Goal: Task Accomplishment & Management: Use online tool/utility

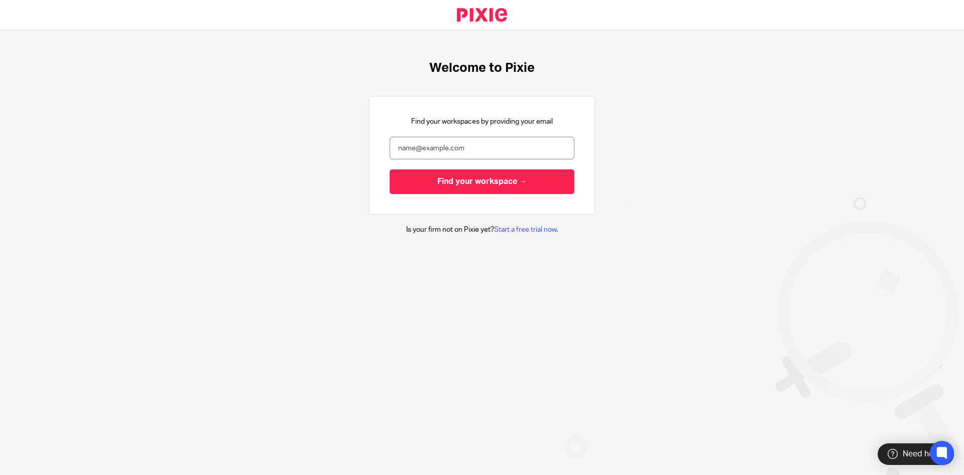
click at [123, 290] on main "Welcome to Pixie Find your workspaces by providing your email Find your workspa…" at bounding box center [482, 237] width 964 height 475
drag, startPoint x: 204, startPoint y: 12, endPoint x: 145, endPoint y: -34, distance: 74.9
click at [145, 0] on html "Welcome to Pixie Find your workspaces by providing your email Find your workspa…" at bounding box center [482, 237] width 964 height 475
click at [220, 140] on div "Welcome to Pixie Find your workspaces by providing your email Find your workspa…" at bounding box center [482, 147] width 964 height 235
drag, startPoint x: 410, startPoint y: 123, endPoint x: 538, endPoint y: 148, distance: 130.5
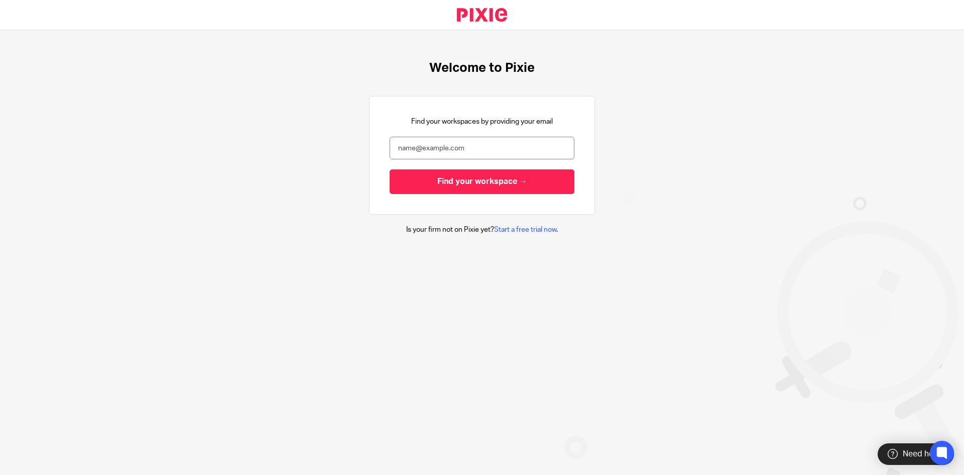
click at [562, 124] on div "Find your workspaces by providing your email Find your workspace →" at bounding box center [482, 155] width 185 height 77
click at [499, 154] on input "email" at bounding box center [482, 148] width 185 height 23
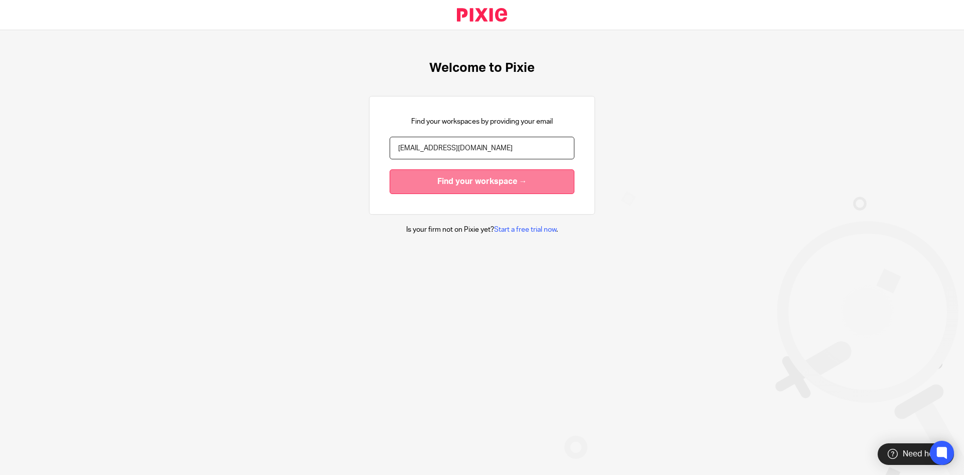
type input "[EMAIL_ADDRESS][DOMAIN_NAME]"
click at [467, 193] on input "Find your workspace →" at bounding box center [482, 181] width 185 height 25
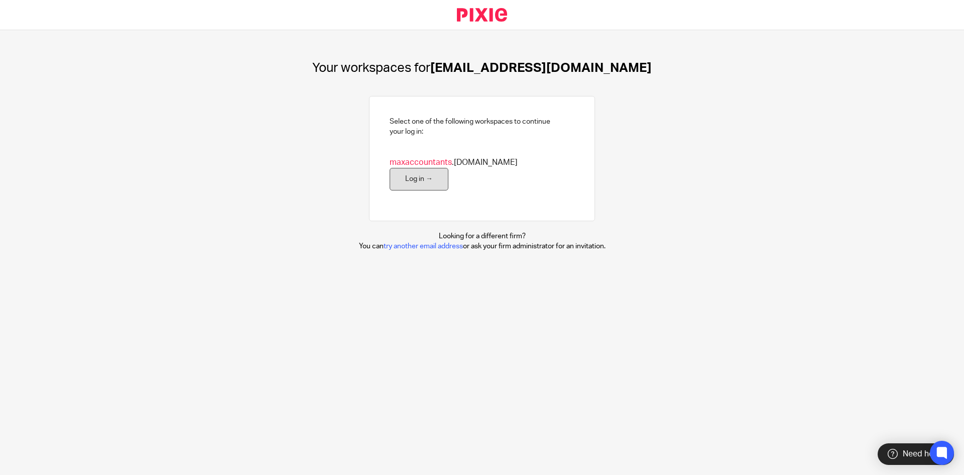
click at [449, 168] on link "Log in →" at bounding box center [419, 179] width 59 height 23
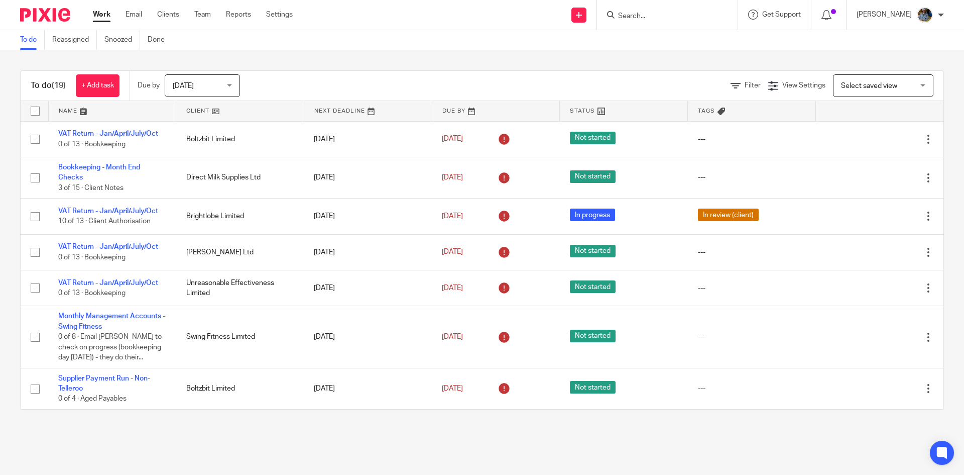
drag, startPoint x: 457, startPoint y: 41, endPoint x: 447, endPoint y: 40, distance: 10.2
click at [455, 42] on div "To do Reassigned Snoozed Done" at bounding box center [482, 40] width 964 height 20
click at [507, 58] on div "To do (19) + Add task Due by Today Today Today Tomorrow This week Next week Thi…" at bounding box center [482, 240] width 964 height 380
click at [435, 46] on div "To do Reassigned Snoozed Done" at bounding box center [482, 40] width 964 height 20
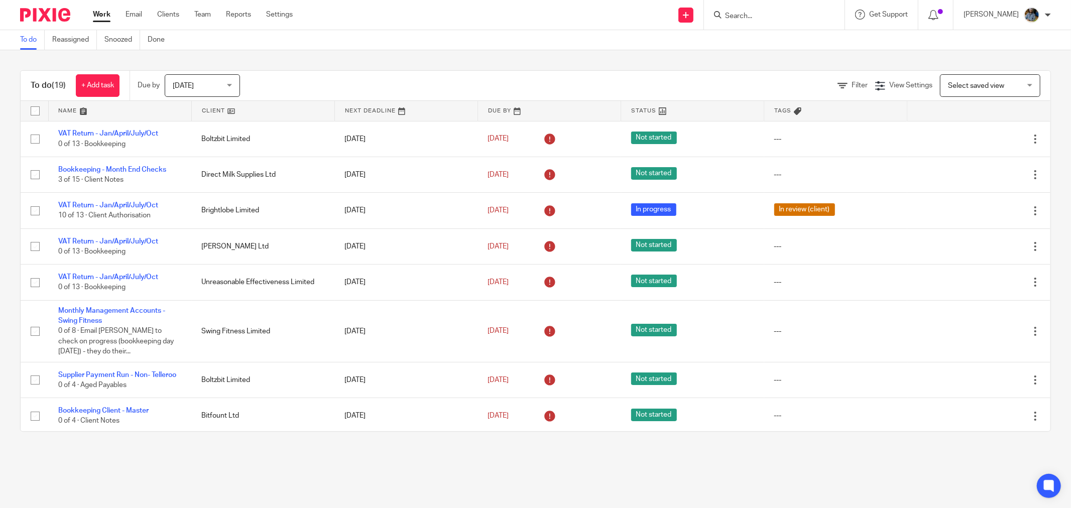
click at [206, 110] on link at bounding box center [263, 111] width 143 height 20
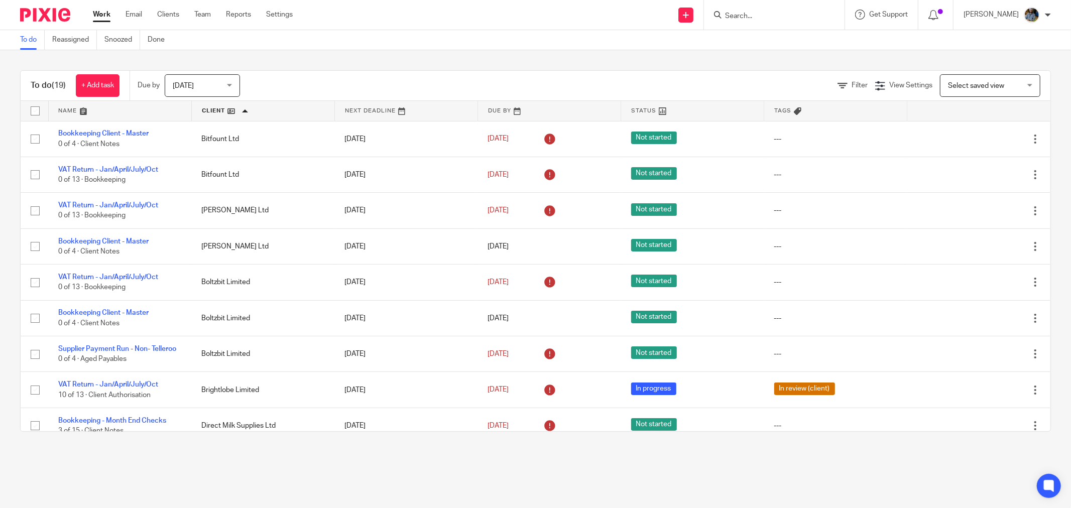
click at [464, 474] on main "To do Reassigned Snoozed Done To do (19) + Add task Due by Today Today Today To…" at bounding box center [535, 254] width 1071 height 508
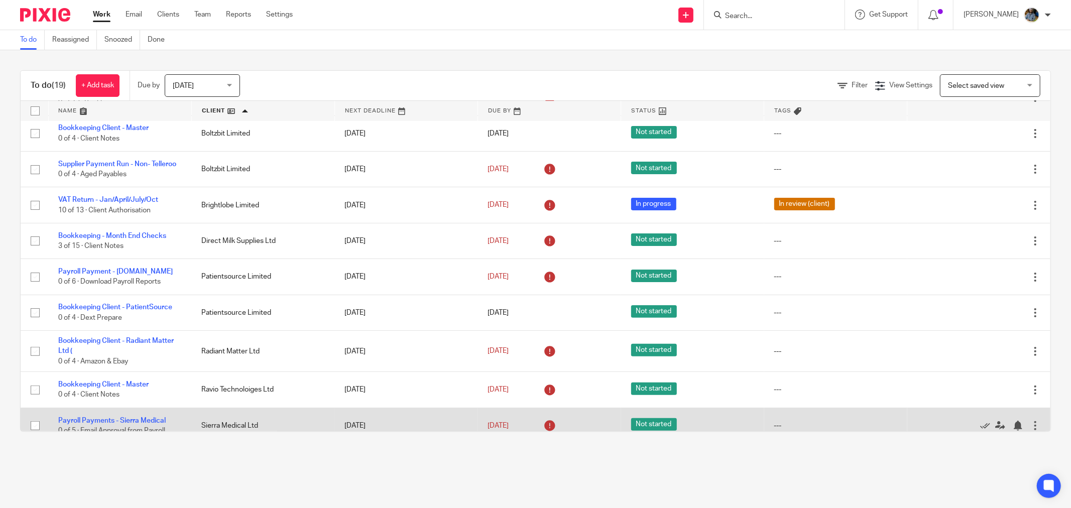
scroll to position [440, 0]
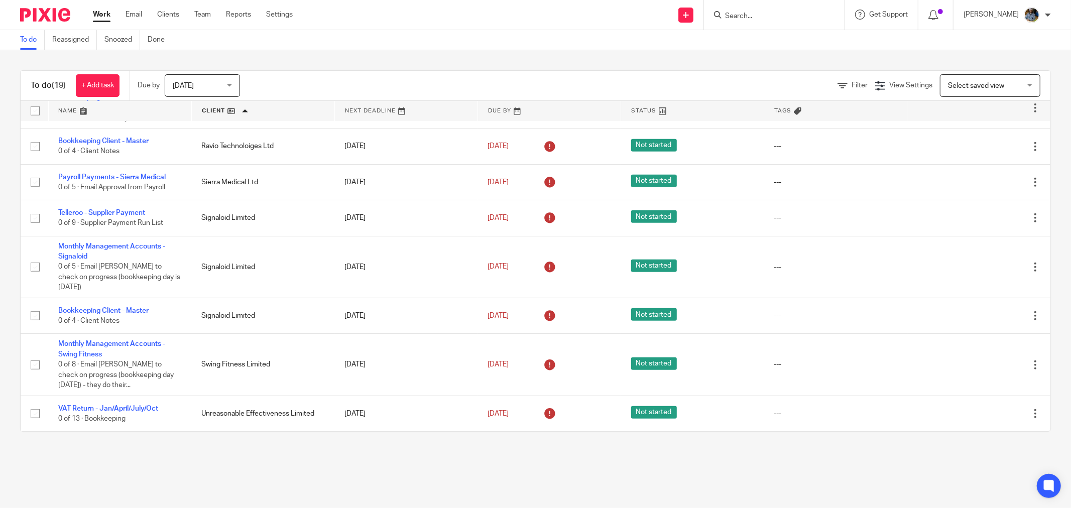
drag, startPoint x: 118, startPoint y: 174, endPoint x: 509, endPoint y: 37, distance: 414.3
click at [514, 31] on div "To do Reassigned Snoozed Done" at bounding box center [535, 40] width 1071 height 20
click at [797, 7] on div at bounding box center [774, 15] width 141 height 30
click at [771, 16] on input "Search" at bounding box center [769, 16] width 90 height 9
type input "sierra medical"
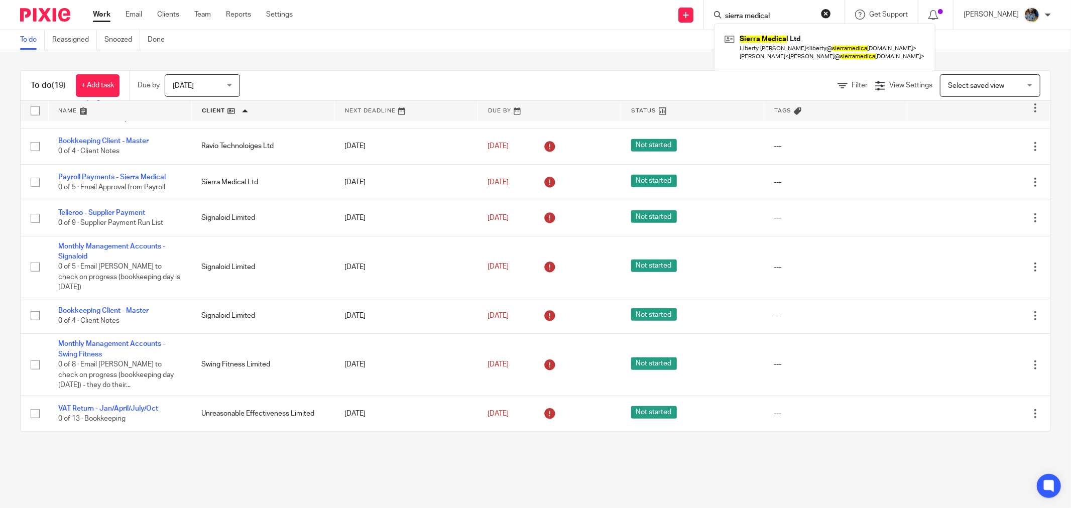
click button "submit" at bounding box center [0, 0] width 0 height 0
click at [810, 54] on link at bounding box center [826, 47] width 208 height 31
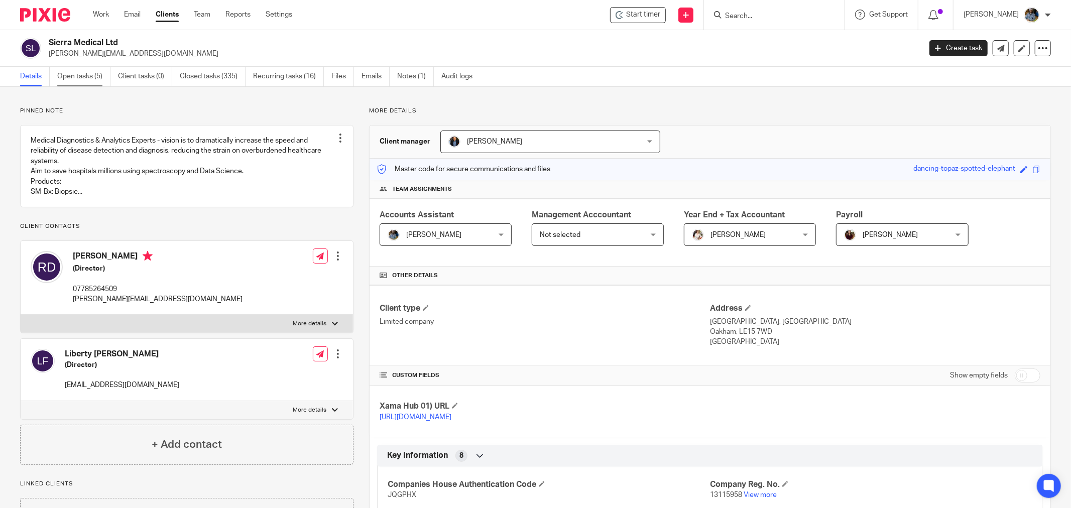
click at [72, 74] on link "Open tasks (5)" at bounding box center [83, 77] width 53 height 20
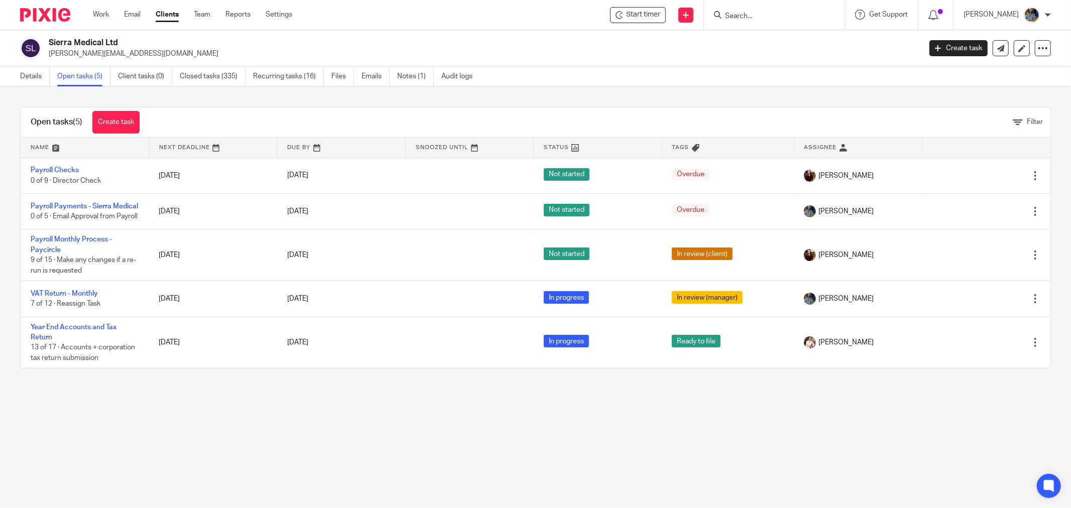
drag, startPoint x: 433, startPoint y: 455, endPoint x: 422, endPoint y: 434, distance: 23.4
click at [429, 448] on main "Sierra Medical Ltd [PERSON_NAME][EMAIL_ADDRESS][DOMAIN_NAME] Create task Update…" at bounding box center [535, 254] width 1071 height 508
click at [100, 16] on link "Work" at bounding box center [101, 15] width 16 height 10
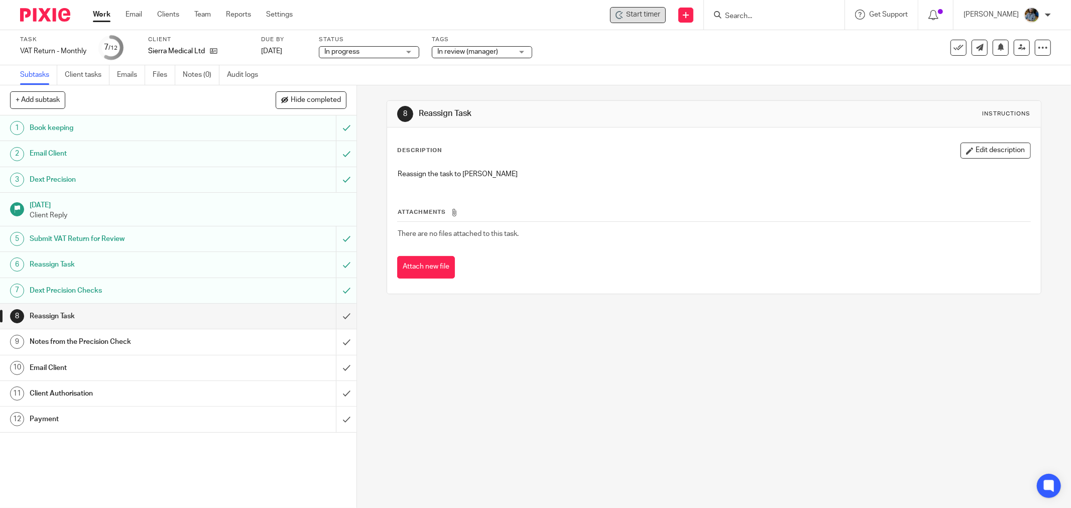
click at [639, 19] on span "Start timer" at bounding box center [643, 15] width 34 height 11
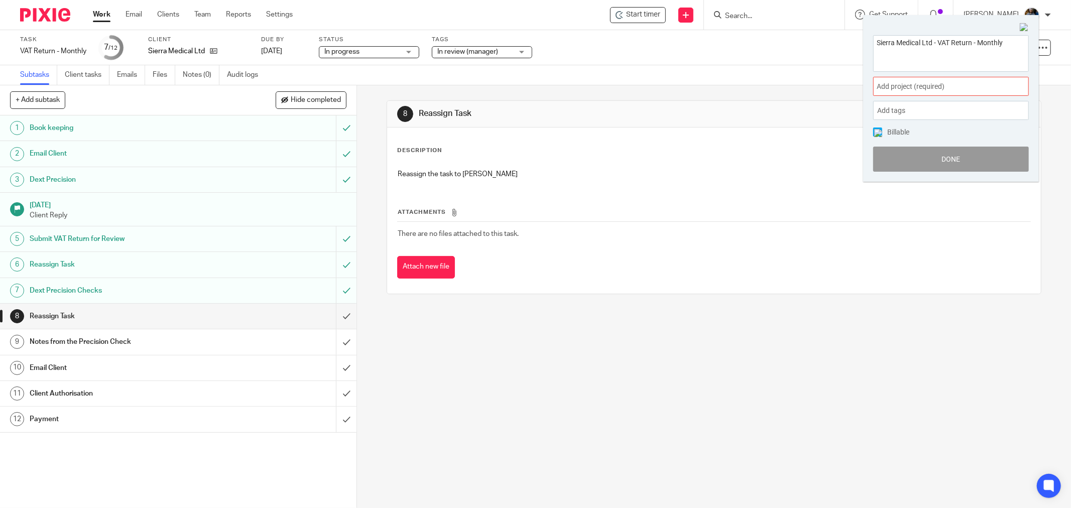
click at [956, 85] on span "Add project (required) :" at bounding box center [940, 86] width 127 height 11
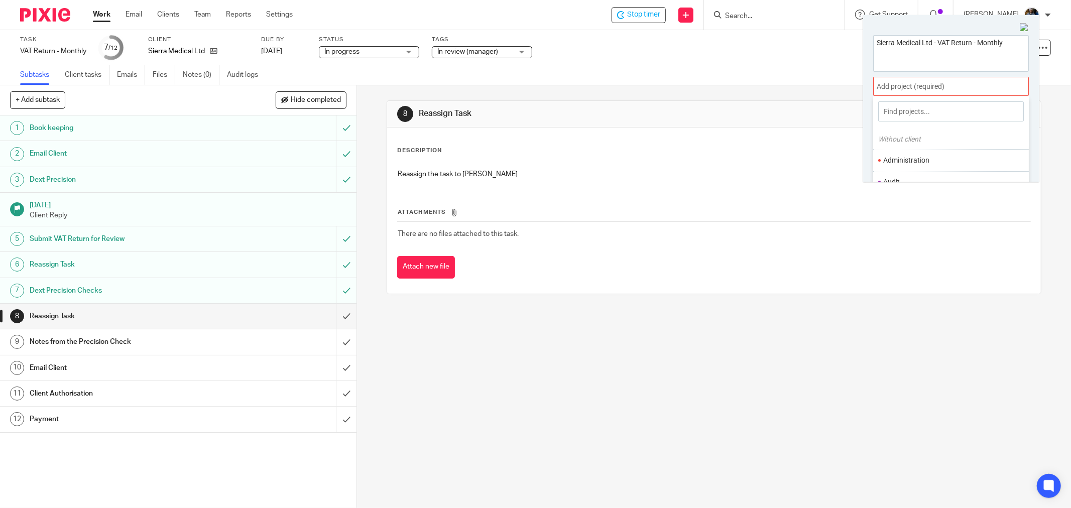
scroll to position [49, 0]
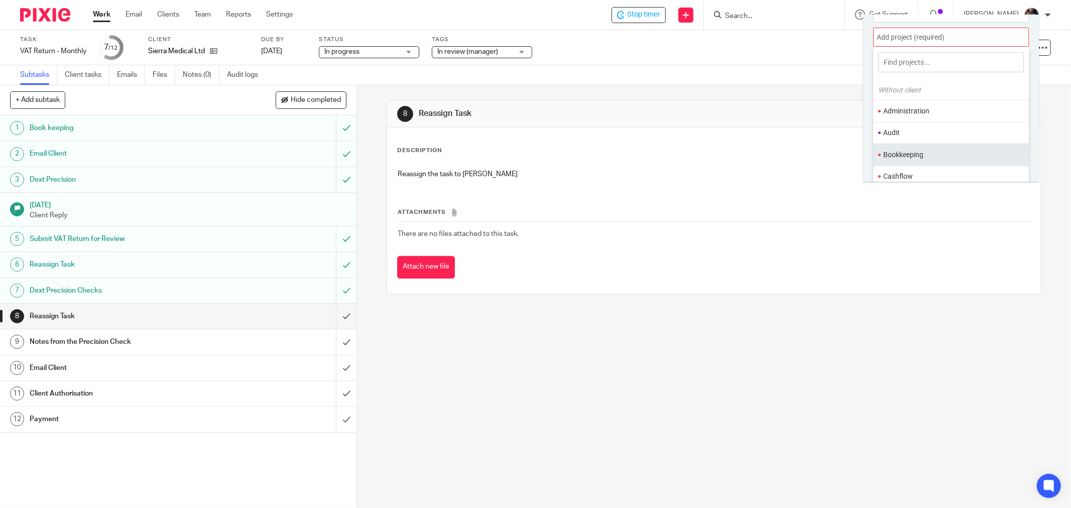
click at [901, 153] on li "Bookkeeping" at bounding box center [949, 155] width 131 height 11
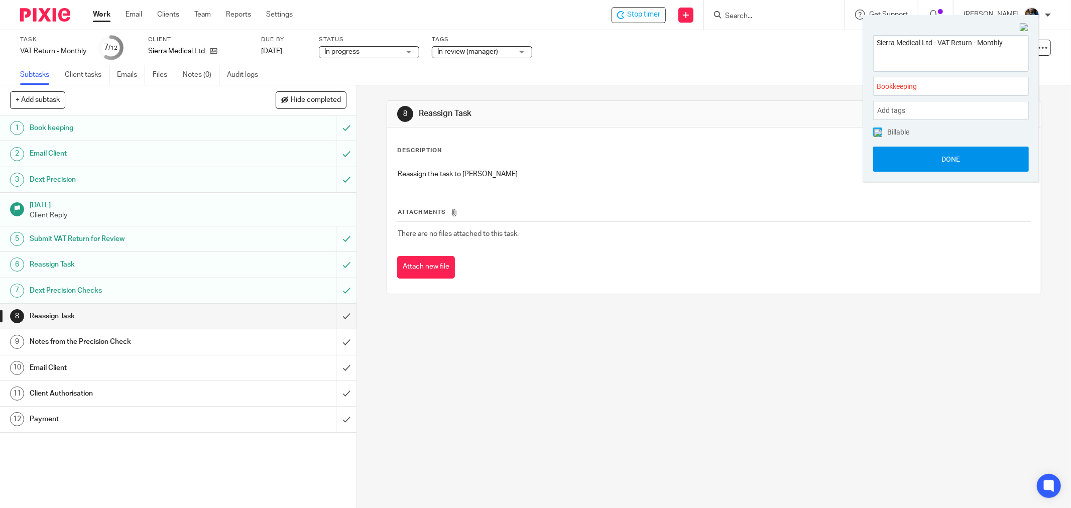
drag, startPoint x: 945, startPoint y: 156, endPoint x: 938, endPoint y: 157, distance: 7.1
click at [945, 156] on button "Done" at bounding box center [952, 159] width 156 height 25
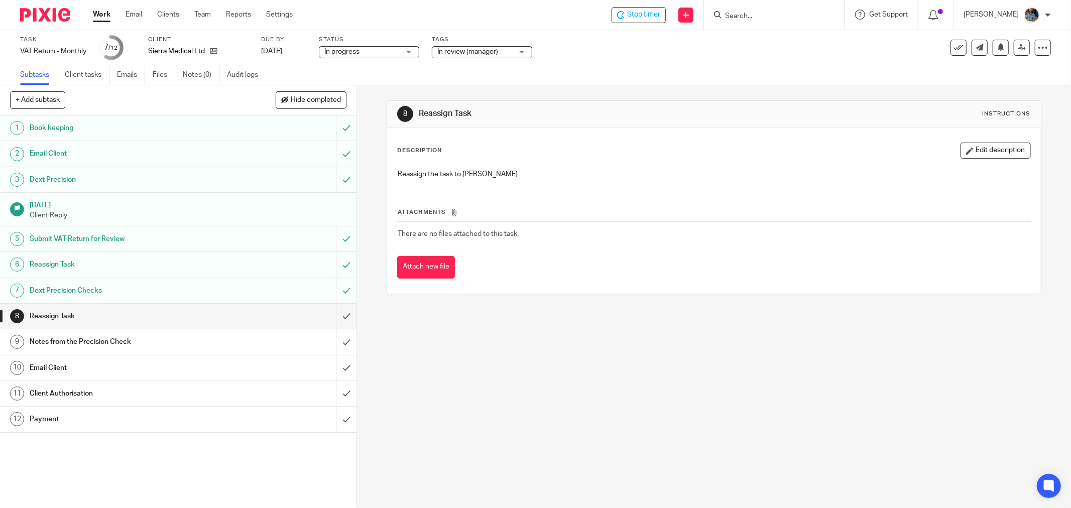
click at [714, 112] on h1 "Reassign Task" at bounding box center [577, 114] width 317 height 11
click at [662, 21] on div "Stop timer" at bounding box center [639, 15] width 54 height 16
drag, startPoint x: 649, startPoint y: 14, endPoint x: 660, endPoint y: 21, distance: 12.4
click at [650, 14] on span "Start timer" at bounding box center [643, 15] width 34 height 11
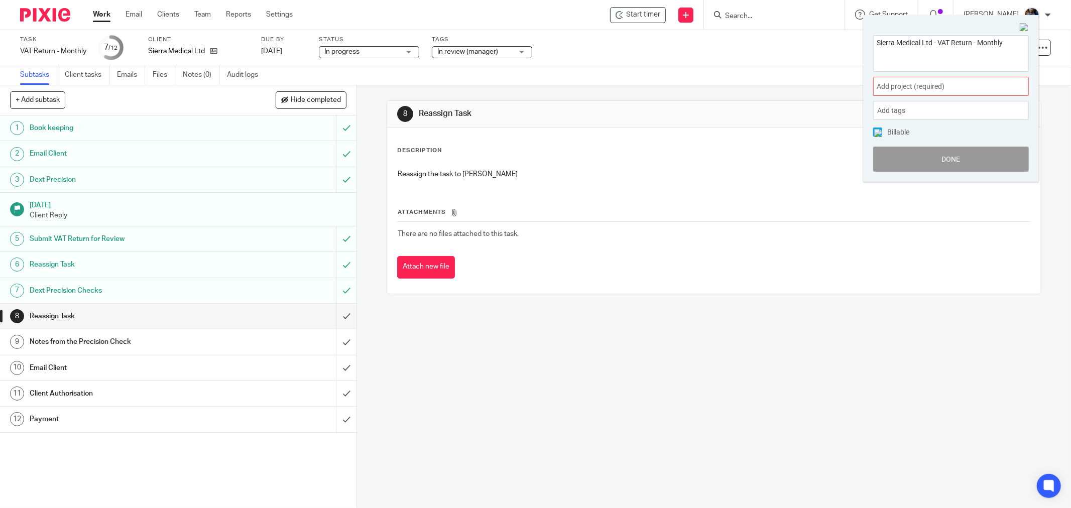
click at [966, 88] on span "Add project (required) :" at bounding box center [940, 86] width 127 height 11
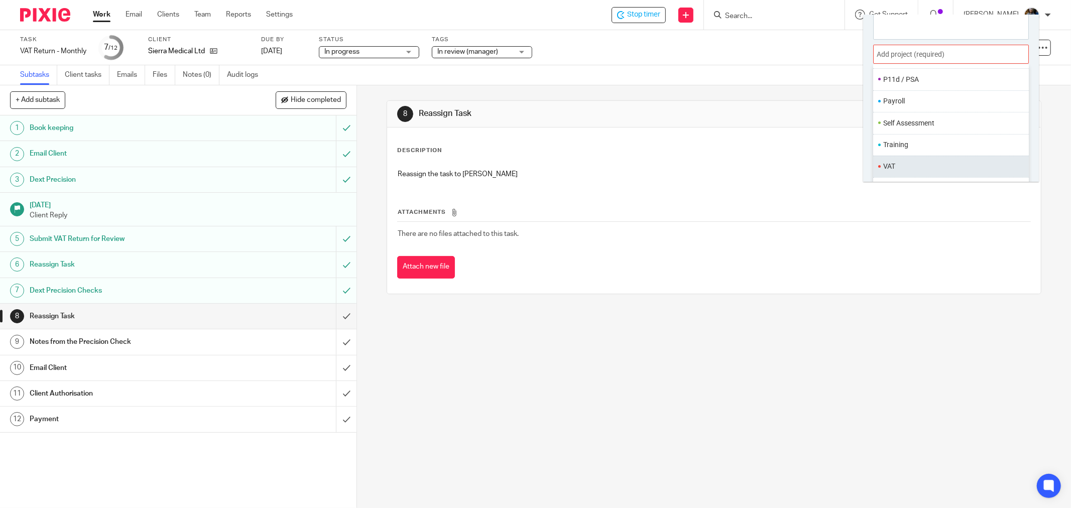
scroll to position [49, 0]
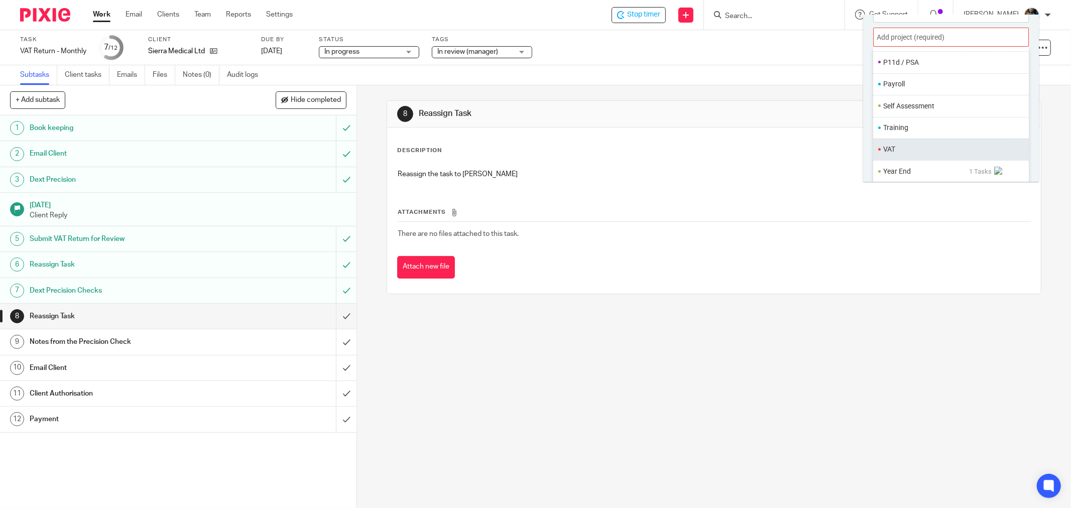
click at [905, 146] on li "VAT" at bounding box center [949, 149] width 131 height 11
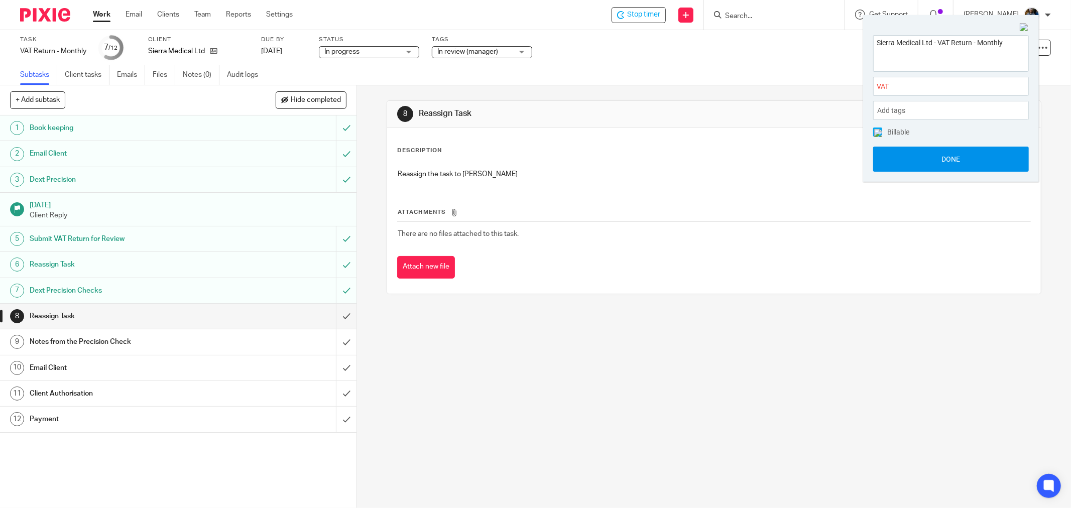
click at [975, 166] on button "Done" at bounding box center [952, 159] width 156 height 25
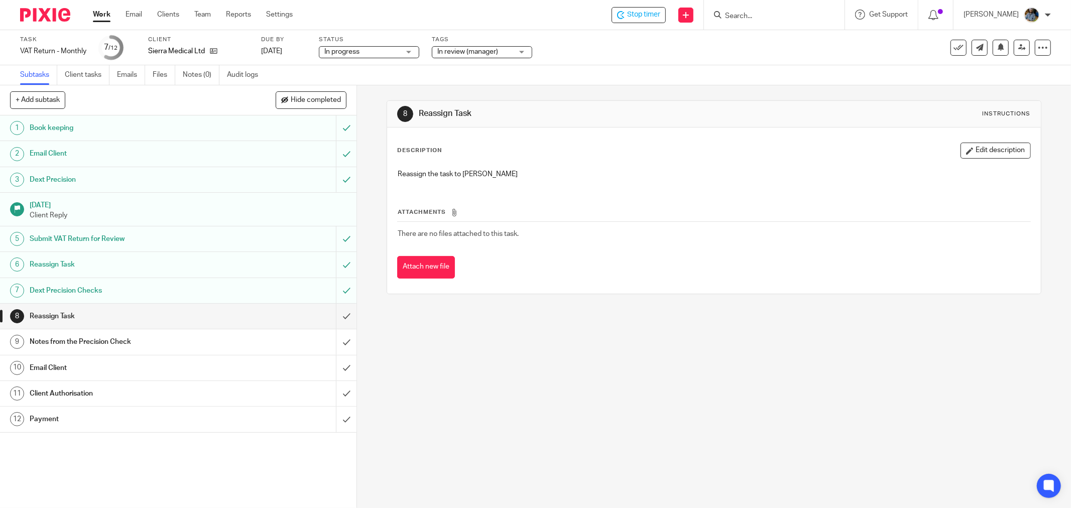
click at [504, 138] on div "Description Edit description Reassign the task to Jas Attachments There are no …" at bounding box center [714, 211] width 654 height 166
click at [487, 52] on span "In review (manager)" at bounding box center [468, 51] width 61 height 7
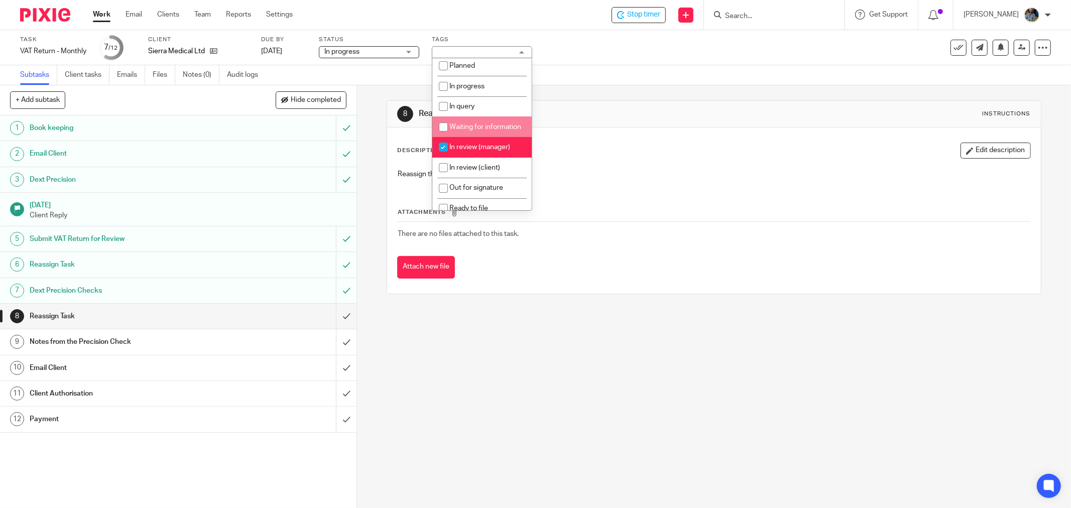
scroll to position [56, 0]
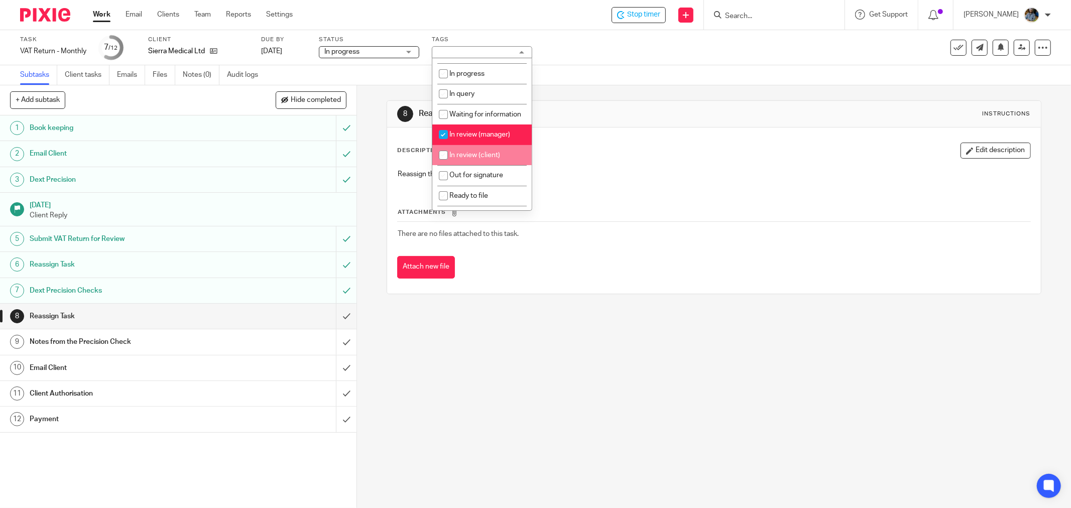
click at [448, 165] on input "checkbox" at bounding box center [443, 155] width 19 height 19
checkbox input "true"
click at [444, 144] on input "checkbox" at bounding box center [443, 134] width 19 height 19
checkbox input "false"
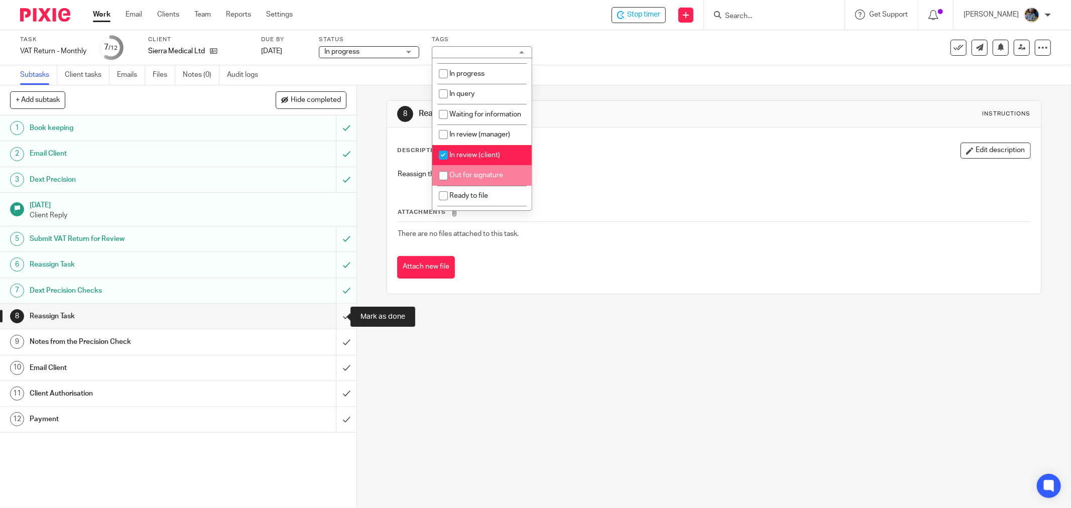
click at [333, 316] on input "submit" at bounding box center [178, 316] width 357 height 25
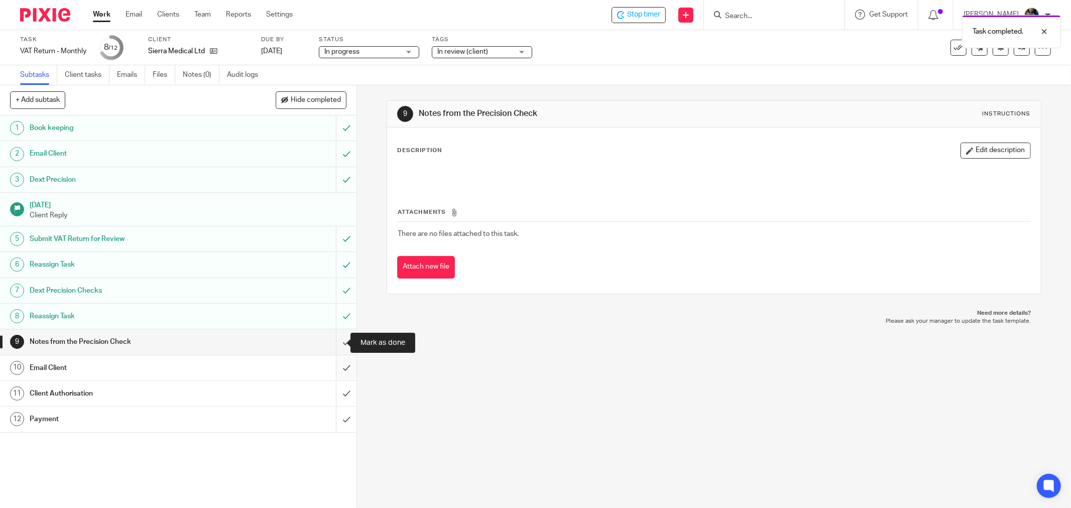
drag, startPoint x: 337, startPoint y: 344, endPoint x: 339, endPoint y: 355, distance: 11.2
click at [337, 345] on input "submit" at bounding box center [178, 342] width 357 height 25
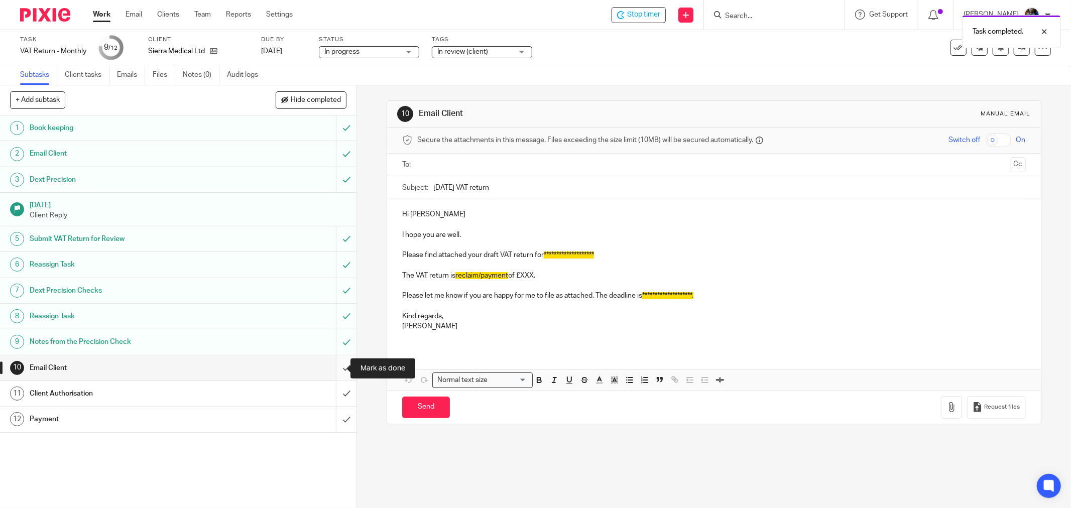
click at [336, 367] on input "submit" at bounding box center [178, 368] width 357 height 25
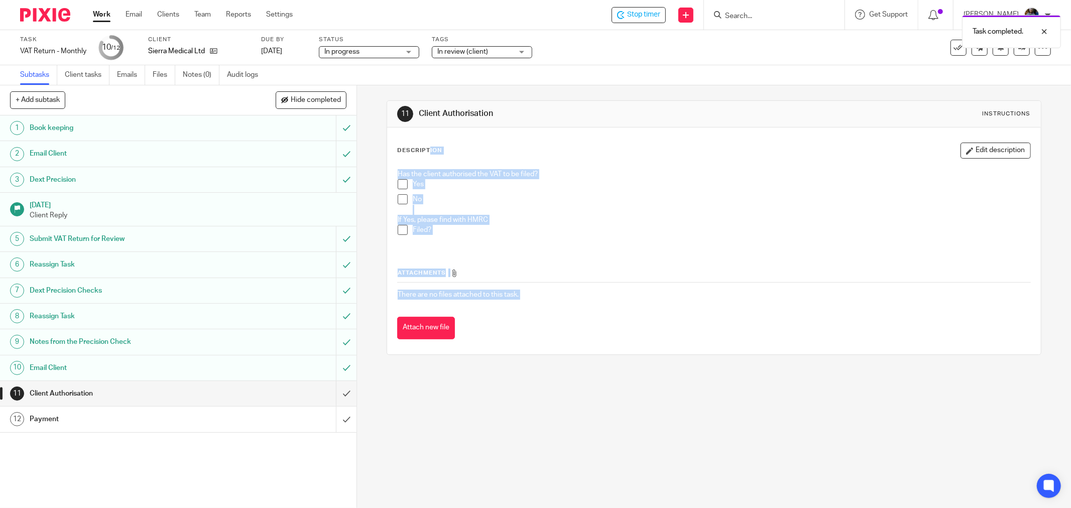
drag, startPoint x: 545, startPoint y: 320, endPoint x: 400, endPoint y: 128, distance: 240.7
click at [400, 128] on div "Description Edit description Has the client authorised the VAT to be filed? Yes…" at bounding box center [714, 241] width 654 height 227
click at [708, 400] on div "11 Client Authorisation Instructions Description Edit description Has the clien…" at bounding box center [714, 296] width 714 height 423
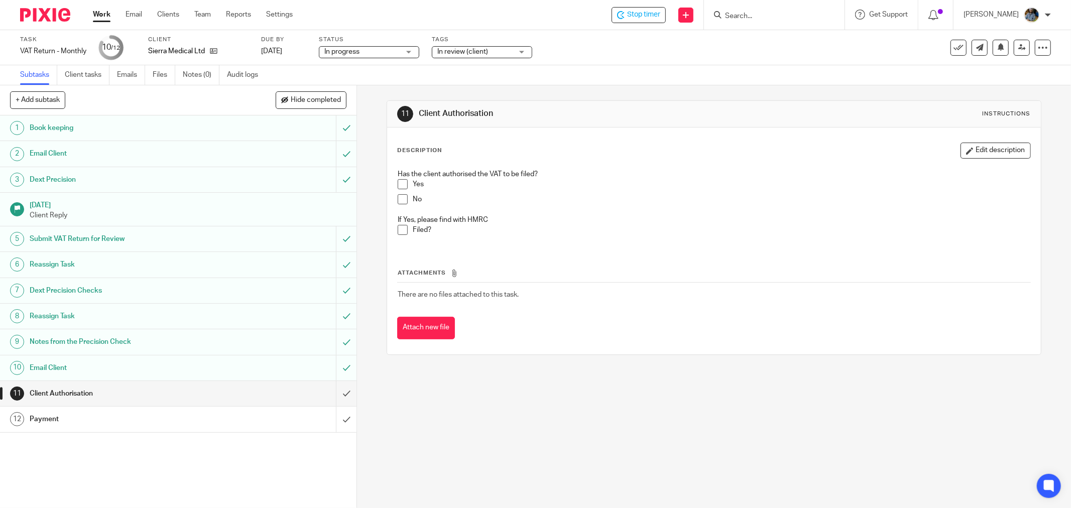
click at [653, 12] on div "Task completed." at bounding box center [799, 29] width 526 height 38
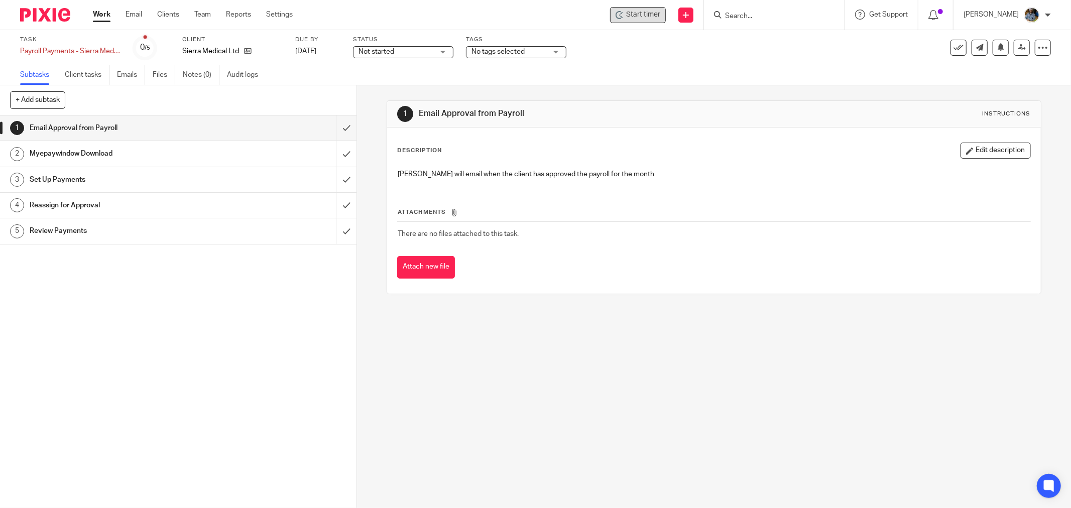
click at [636, 17] on span "Start timer" at bounding box center [643, 15] width 34 height 11
click at [652, 21] on div "Start timer" at bounding box center [638, 15] width 56 height 16
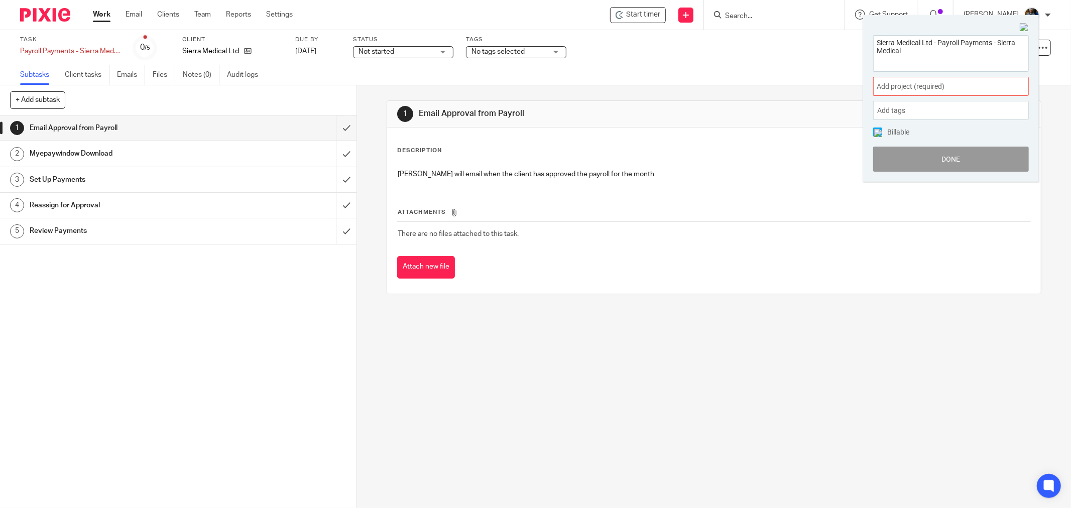
click at [935, 91] on span "Add project (required) :" at bounding box center [940, 86] width 127 height 11
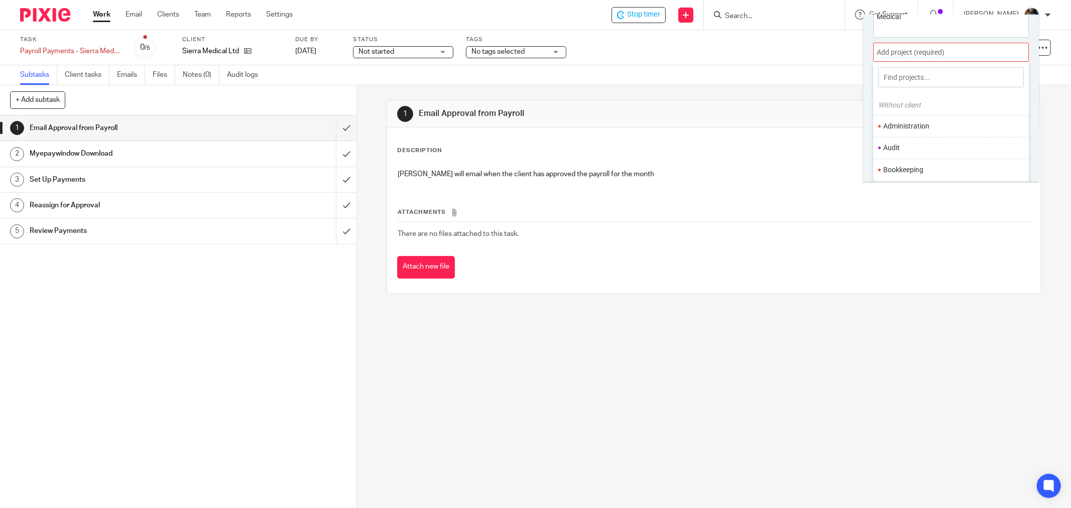
scroll to position [49, 0]
click at [910, 150] on li "Bookkeeping" at bounding box center [949, 155] width 131 height 11
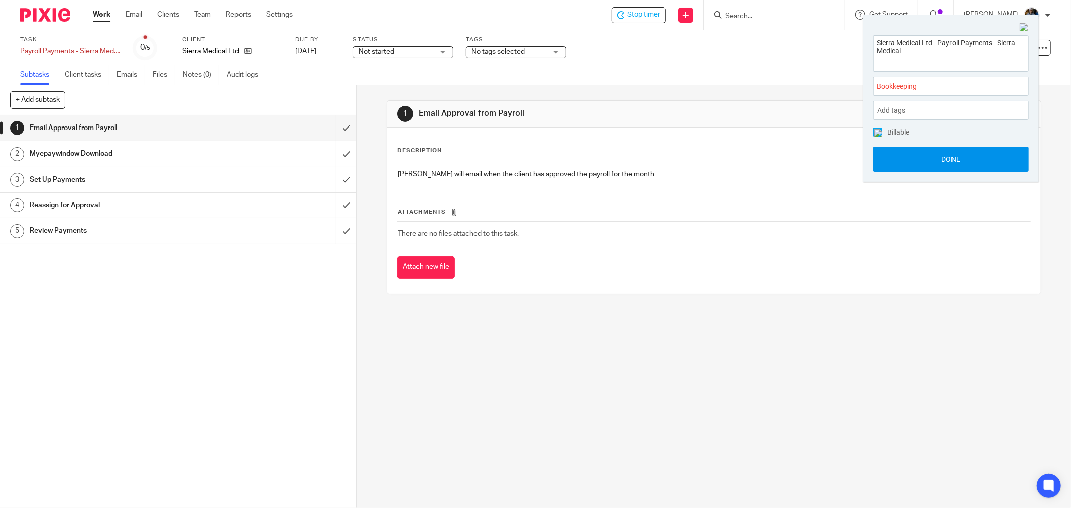
scroll to position [0, 0]
click at [976, 162] on button "Done" at bounding box center [952, 159] width 156 height 25
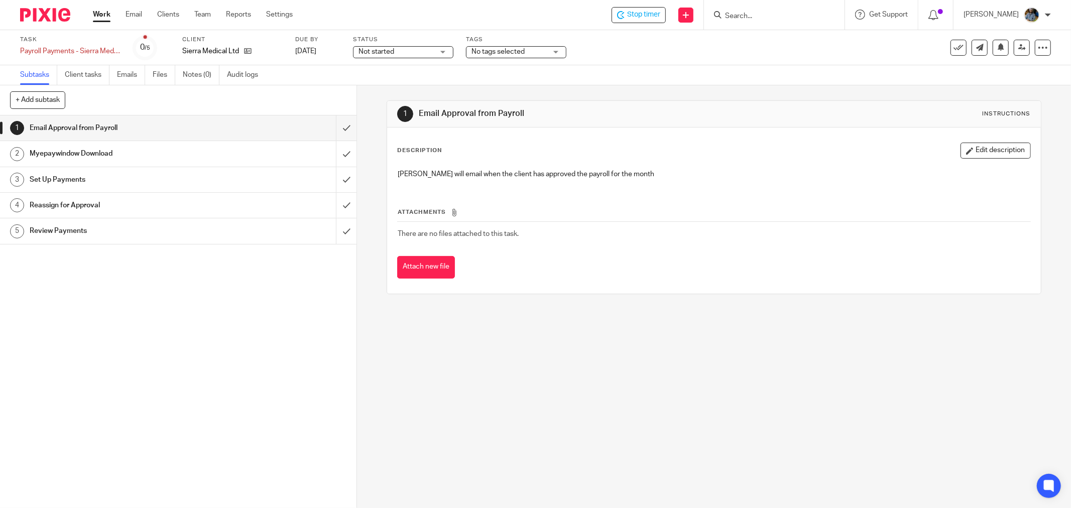
click at [651, 89] on div "1 Email Approval from Payroll Instructions Description Edit description Kirsty …" at bounding box center [714, 197] width 655 height 224
click at [644, 16] on span "Stop timer" at bounding box center [643, 15] width 33 height 11
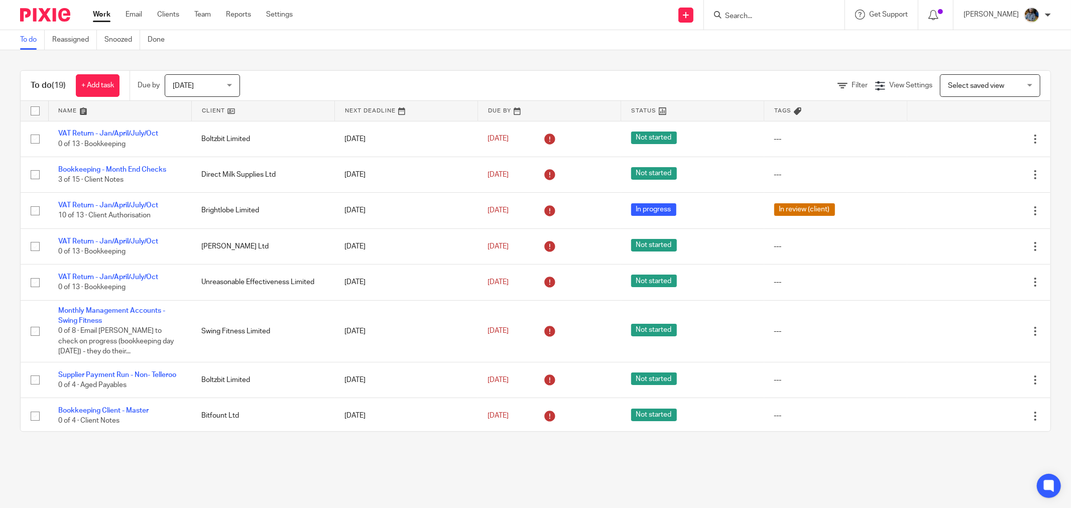
click at [207, 109] on link at bounding box center [263, 111] width 143 height 20
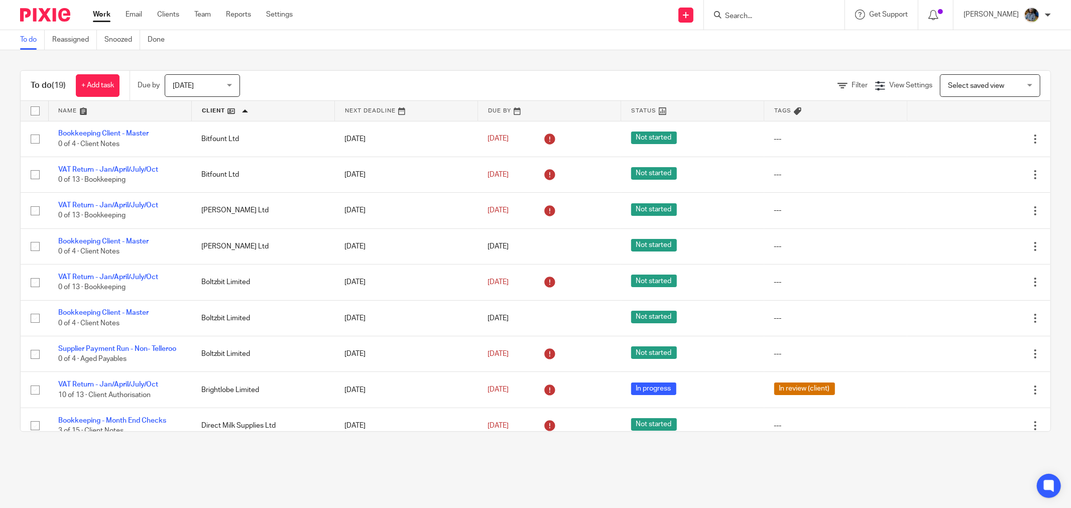
click at [788, 10] on form at bounding box center [777, 15] width 107 height 13
click at [785, 16] on input "Search" at bounding box center [769, 16] width 90 height 9
type input "Sierra"
drag, startPoint x: 469, startPoint y: 19, endPoint x: 455, endPoint y: 9, distance: 18.0
click at [466, 19] on div "Send new email Create task Add client Sierra Sierra Medical Ltd Liberty [PERSON…" at bounding box center [690, 15] width 764 height 30
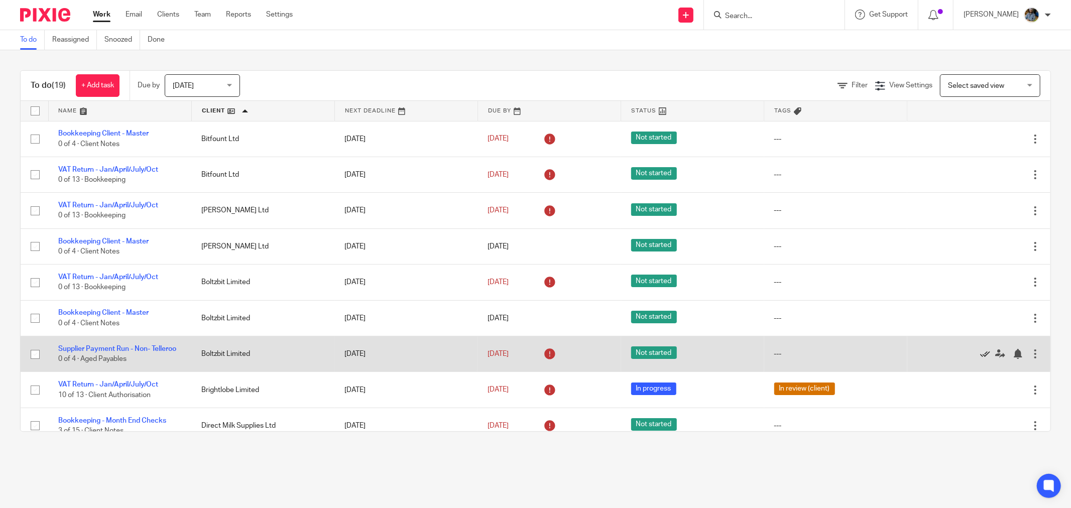
click at [981, 359] on icon at bounding box center [986, 354] width 10 height 10
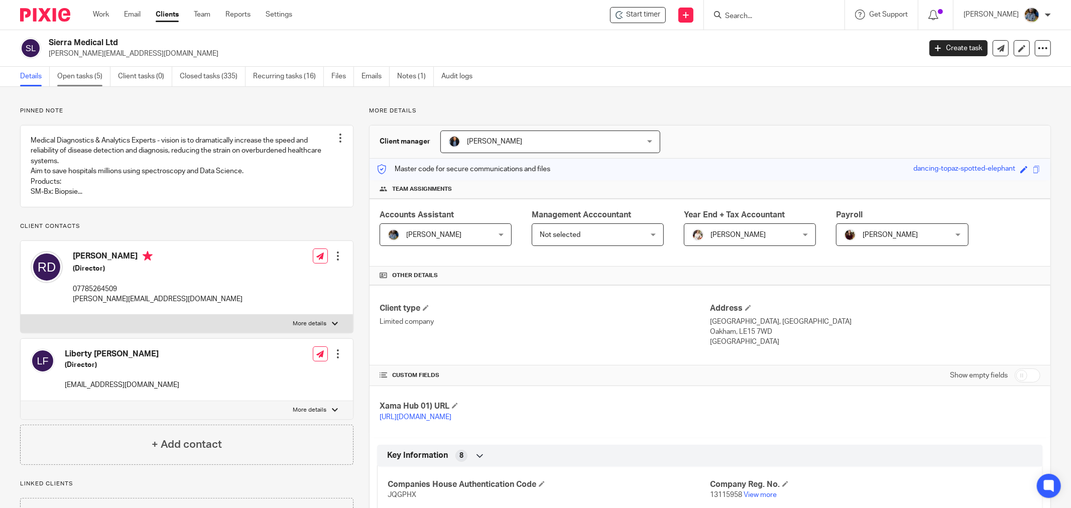
click at [88, 78] on link "Open tasks (5)" at bounding box center [83, 77] width 53 height 20
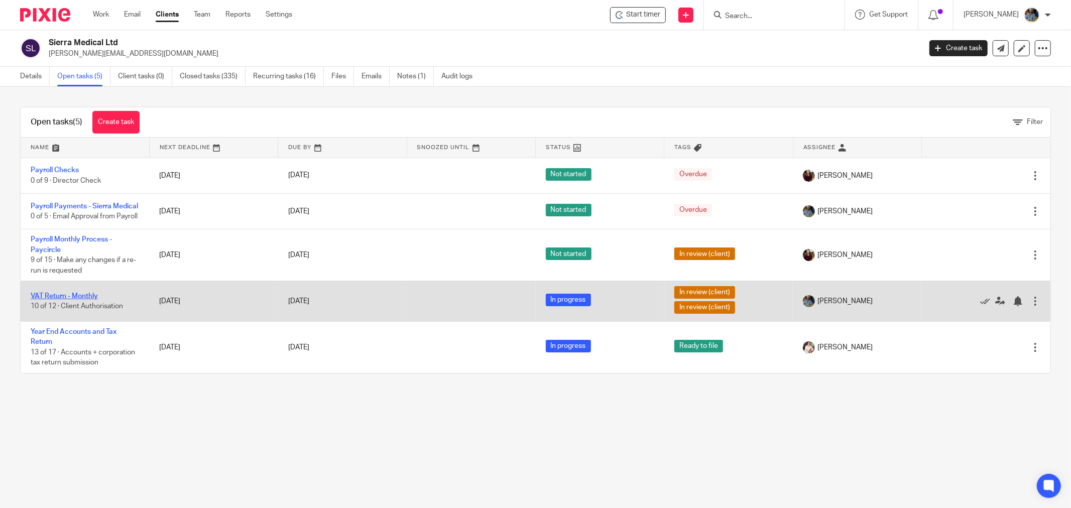
click at [80, 300] on link "VAT Return - Monthly" at bounding box center [64, 296] width 67 height 7
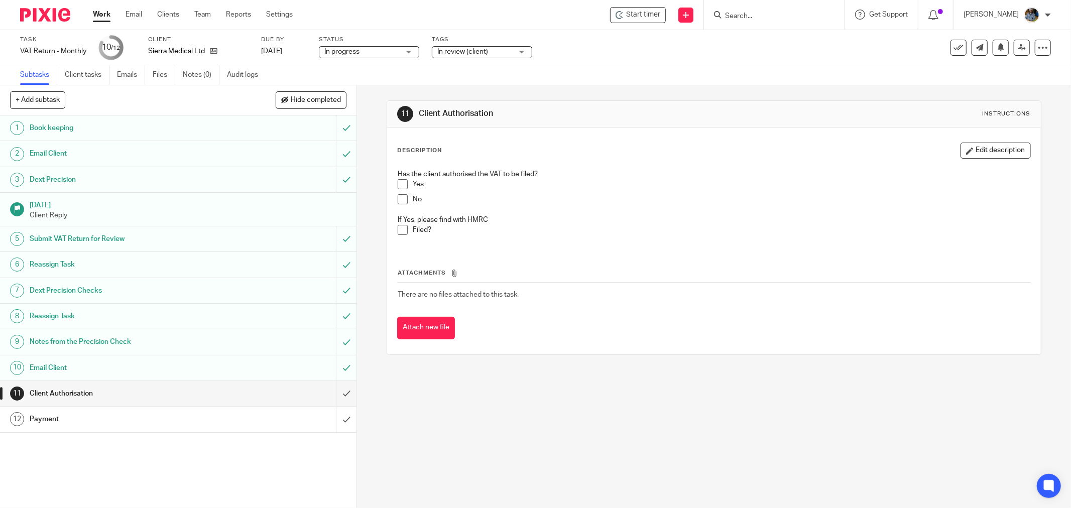
click at [494, 47] on span "In review (client)" at bounding box center [475, 52] width 75 height 11
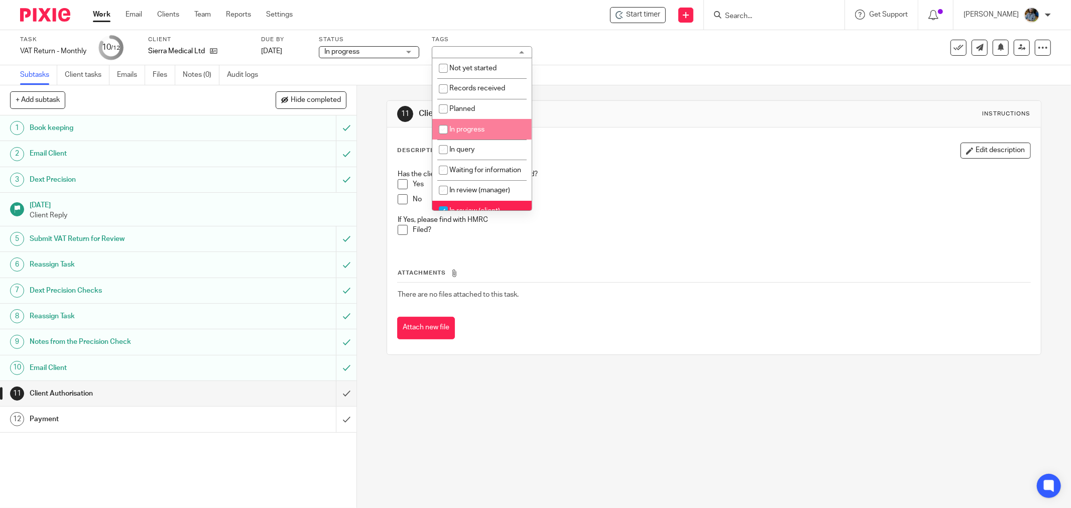
click at [687, 117] on h1 "Client Authorisation" at bounding box center [577, 114] width 317 height 11
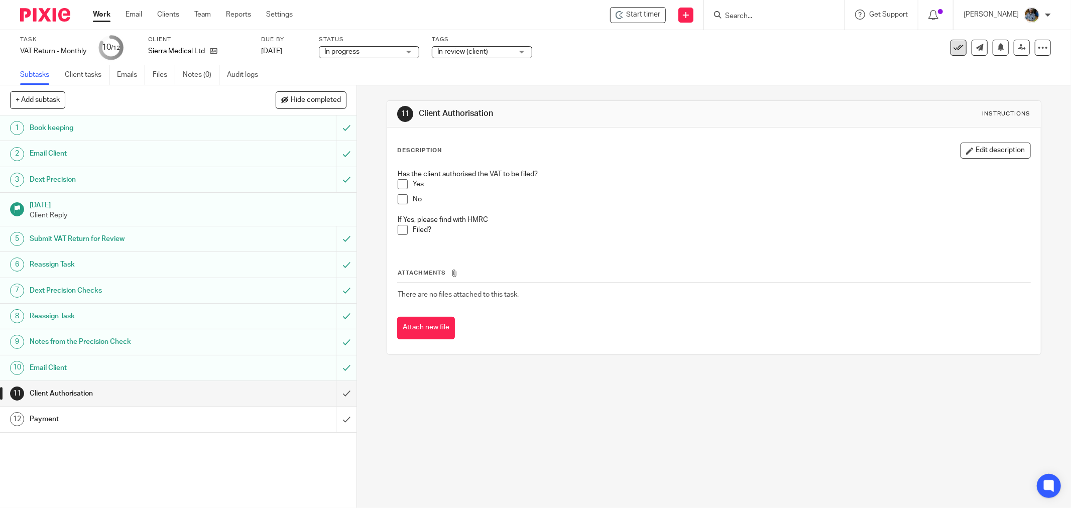
click at [954, 48] on icon at bounding box center [959, 48] width 10 height 10
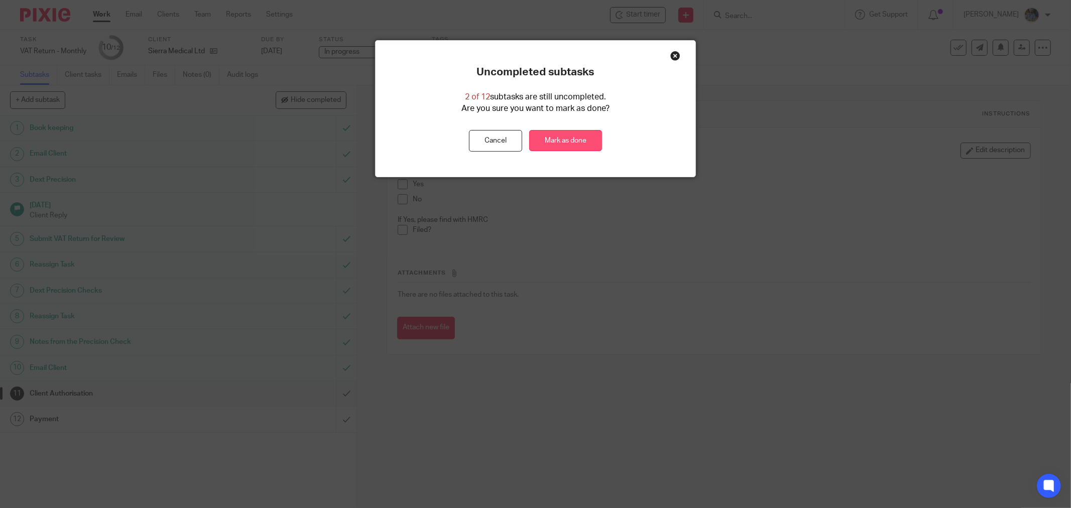
click at [548, 141] on link "Mark as done" at bounding box center [565, 141] width 73 height 22
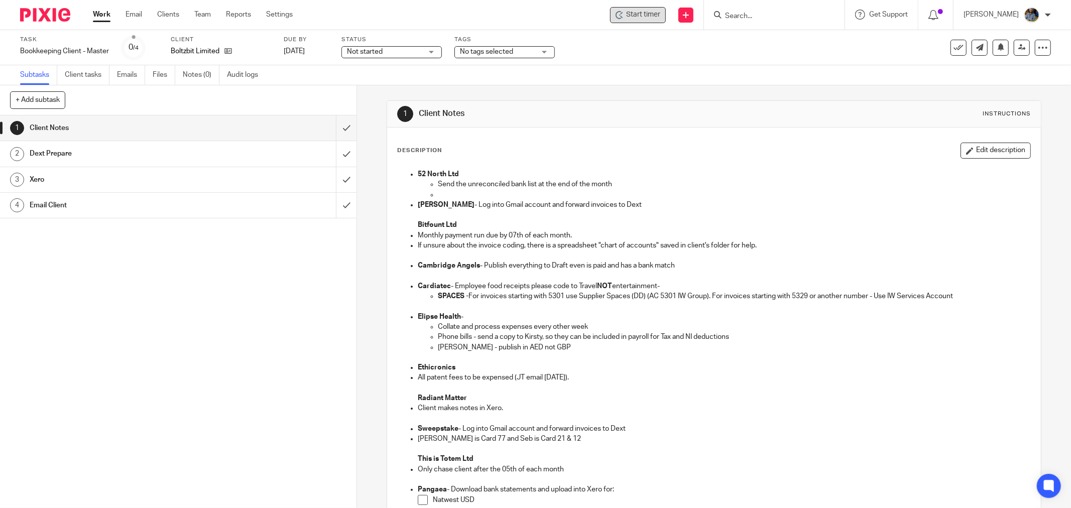
click at [640, 16] on span "Start timer" at bounding box center [643, 15] width 34 height 11
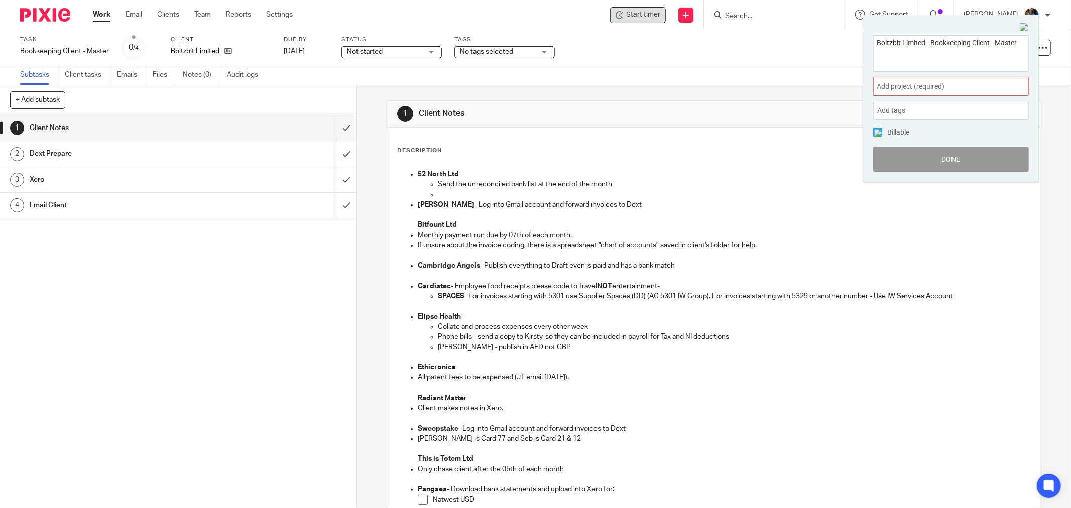
click at [953, 78] on div "Add project (required) :" at bounding box center [952, 86] width 156 height 19
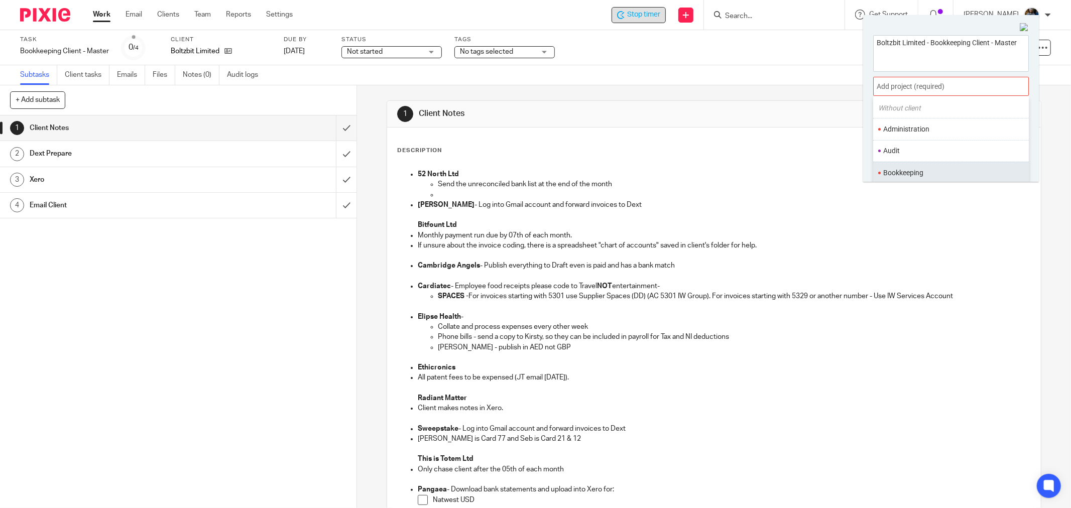
scroll to position [56, 0]
click at [903, 143] on ul "Bookkeeping" at bounding box center [952, 148] width 156 height 22
click at [962, 141] on ul "Bookkeeping" at bounding box center [952, 148] width 156 height 22
drag, startPoint x: 950, startPoint y: 149, endPoint x: 945, endPoint y: 152, distance: 5.7
click at [948, 150] on li "Bookkeeping" at bounding box center [949, 148] width 131 height 11
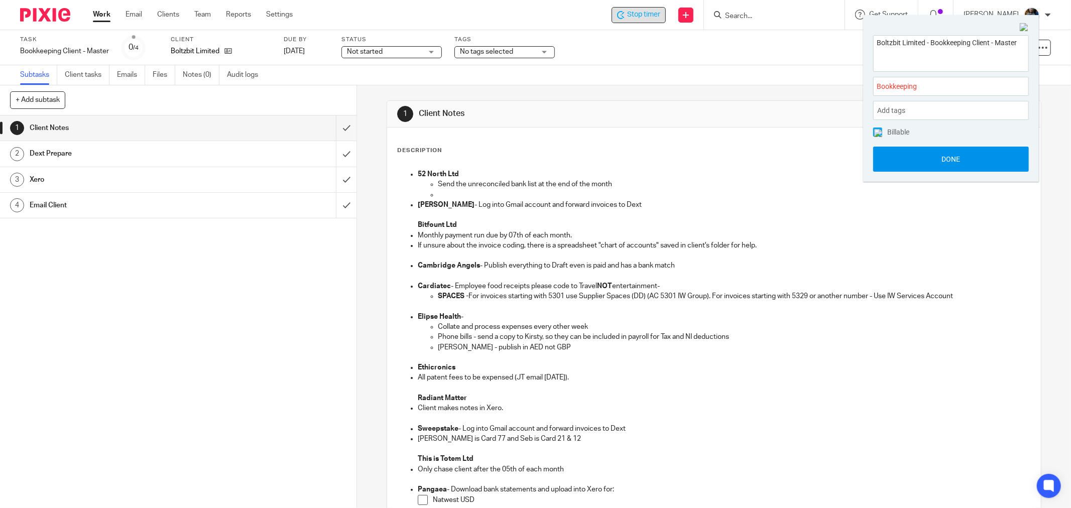
click at [951, 159] on button "Done" at bounding box center [952, 159] width 156 height 25
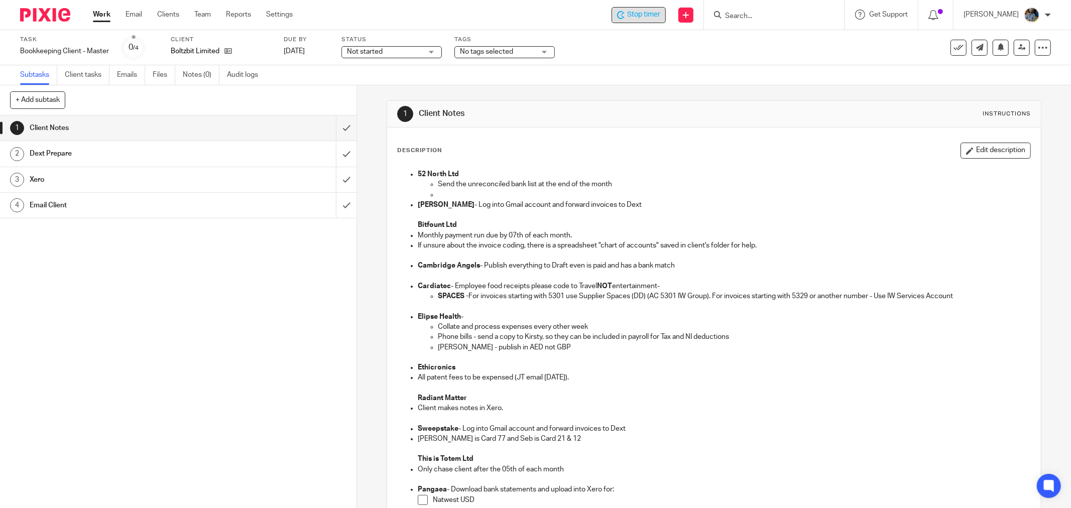
click at [627, 135] on div "Description Edit description 52 North Ltd Send the unreconciled bank list at th…" at bounding box center [714, 434] width 654 height 613
